Goal: Task Accomplishment & Management: Manage account settings

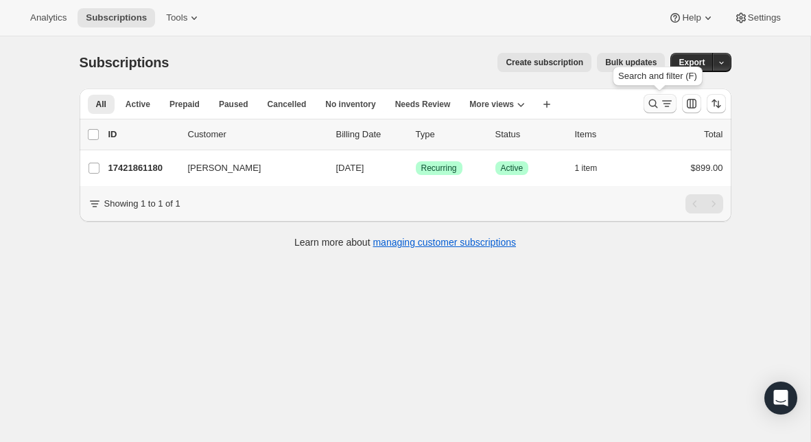
click at [653, 102] on icon "Search and filter results" at bounding box center [653, 104] width 14 height 14
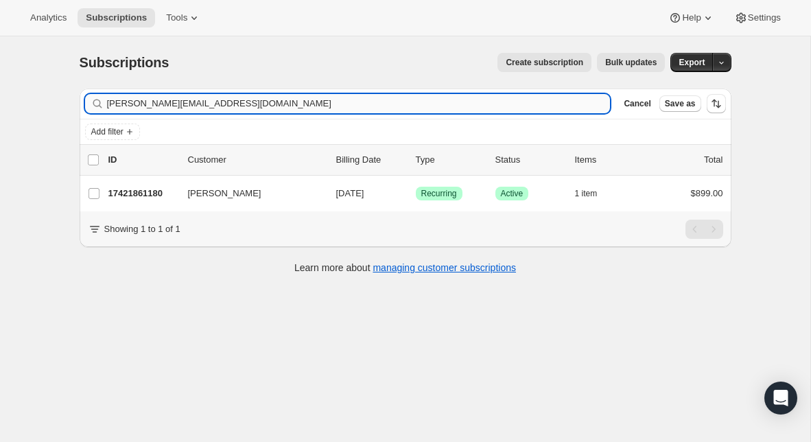
click at [303, 102] on input "[PERSON_NAME][EMAIL_ADDRESS][DOMAIN_NAME]" at bounding box center [359, 103] width 504 height 19
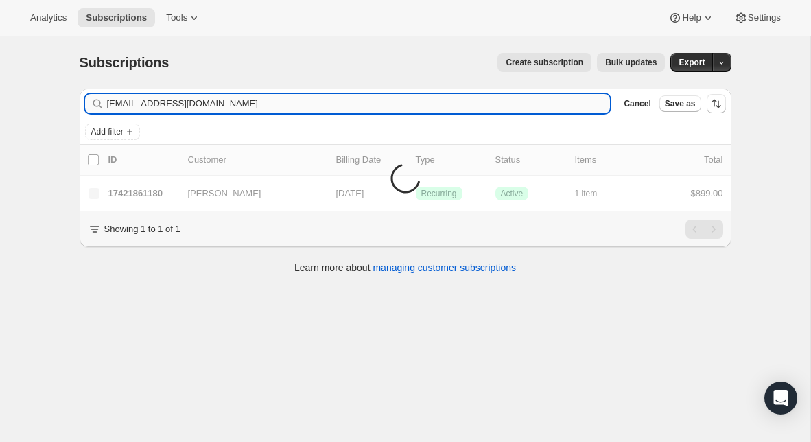
type input "[EMAIL_ADDRESS][DOMAIN_NAME]"
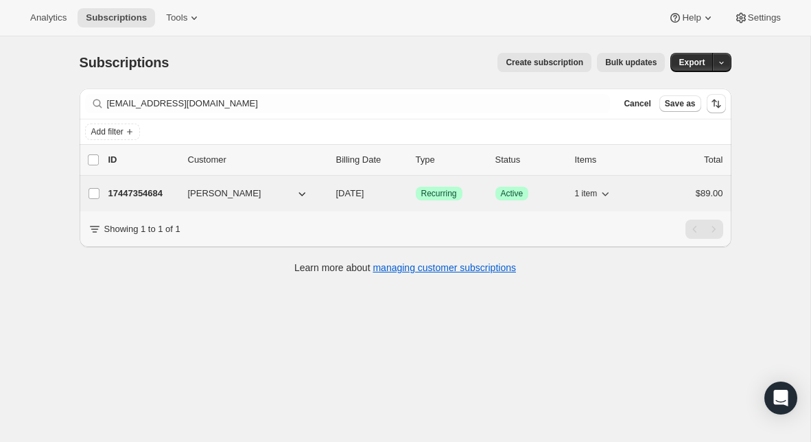
click at [141, 191] on p "17447354684" at bounding box center [142, 194] width 69 height 14
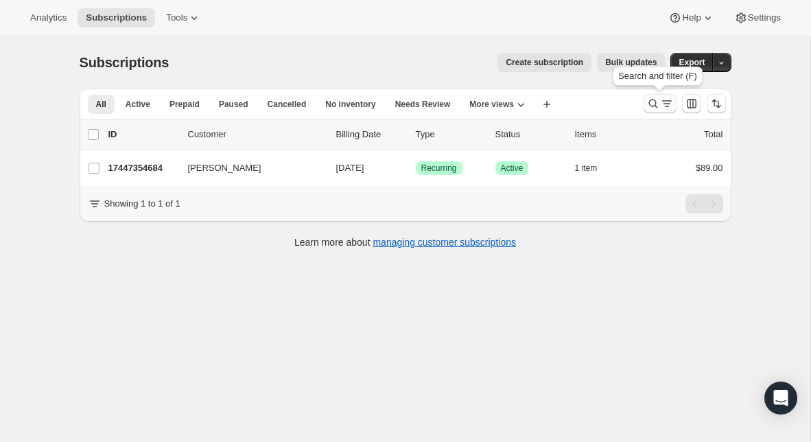
click at [646, 110] on icon "Search and filter results" at bounding box center [653, 104] width 14 height 14
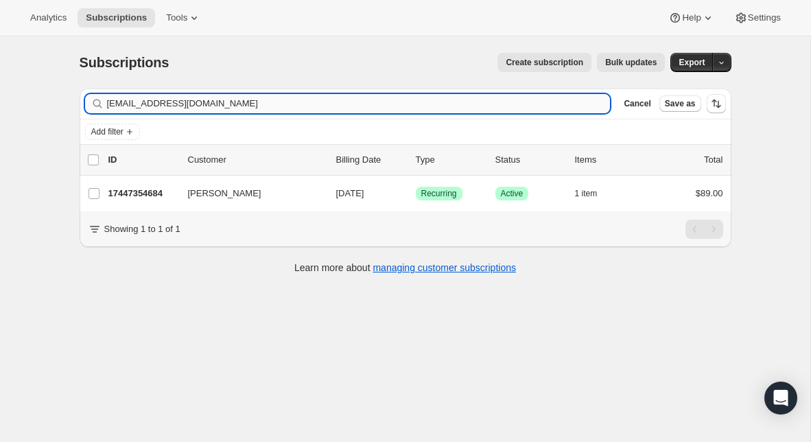
click at [283, 101] on input "[EMAIL_ADDRESS][DOMAIN_NAME]" at bounding box center [359, 103] width 504 height 19
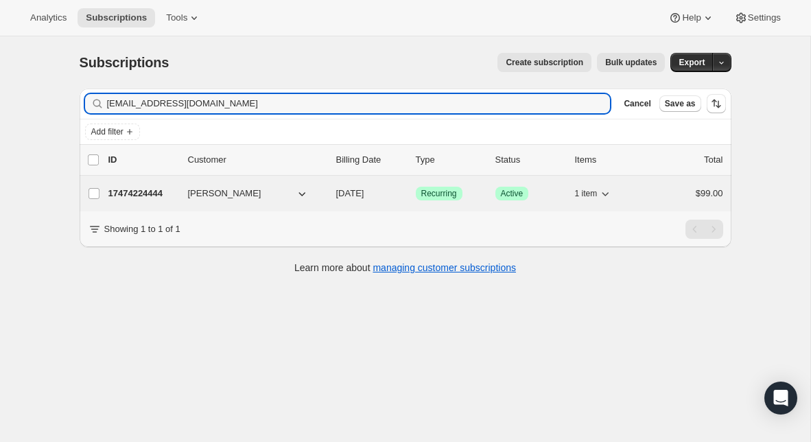
type input "[EMAIL_ADDRESS][DOMAIN_NAME]"
click at [123, 196] on p "17474224444" at bounding box center [142, 194] width 69 height 14
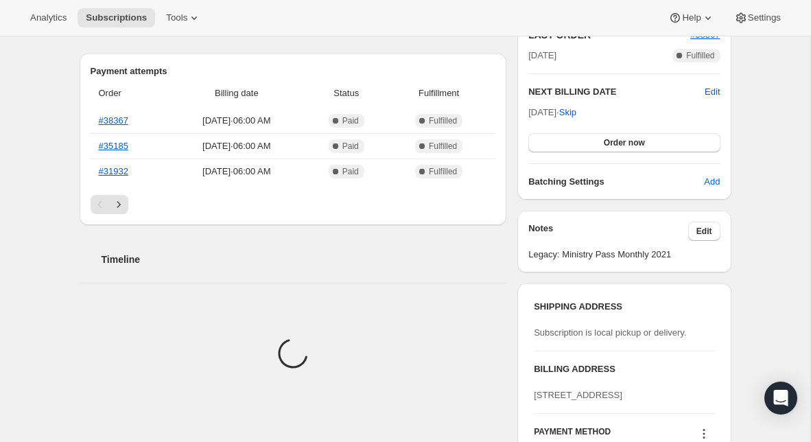
scroll to position [360, 0]
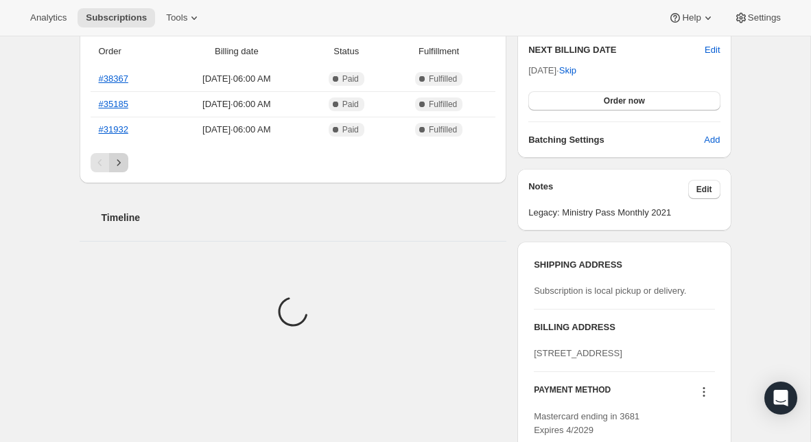
click at [120, 169] on button "Next" at bounding box center [118, 162] width 19 height 19
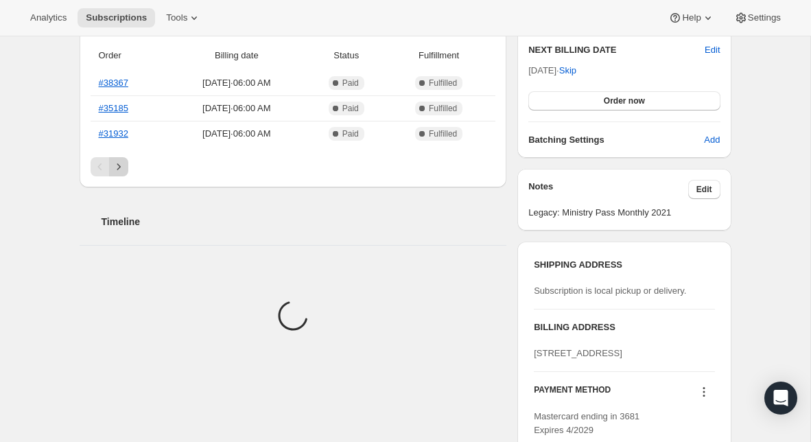
click at [120, 169] on icon "Next" at bounding box center [119, 167] width 14 height 14
